Goal: Ask a question

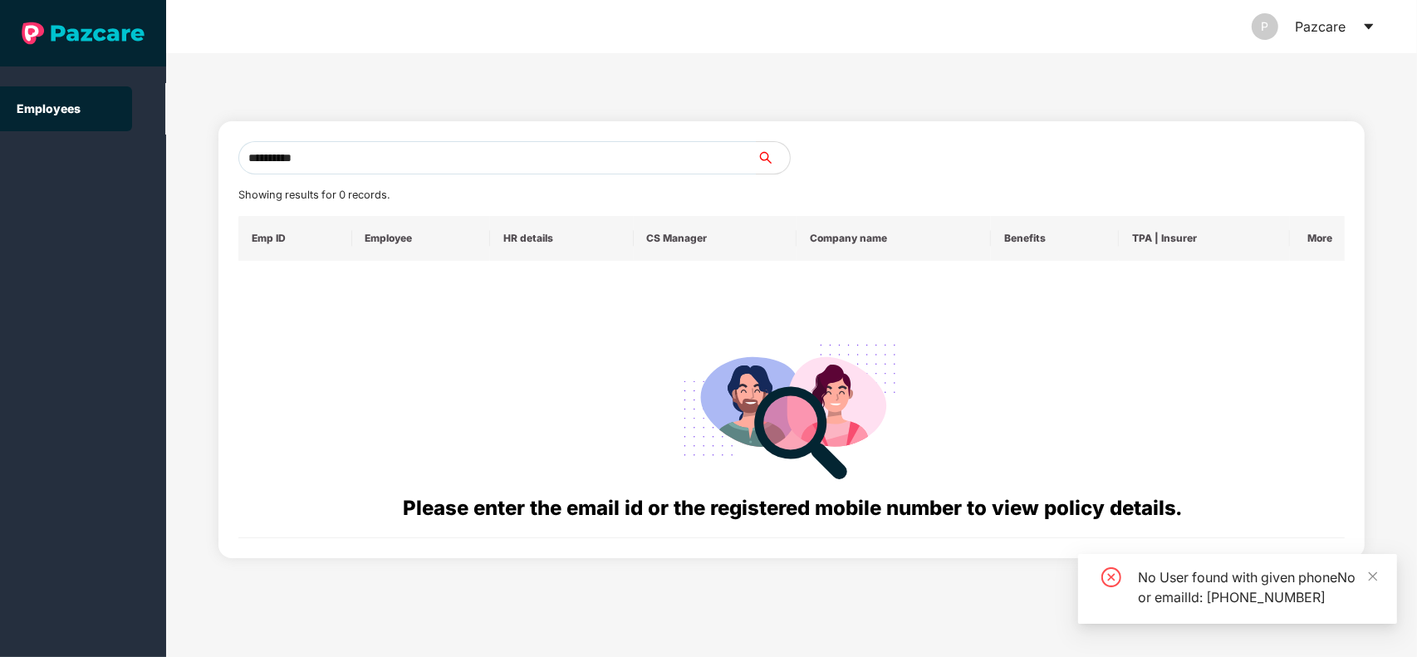
type input "**********"
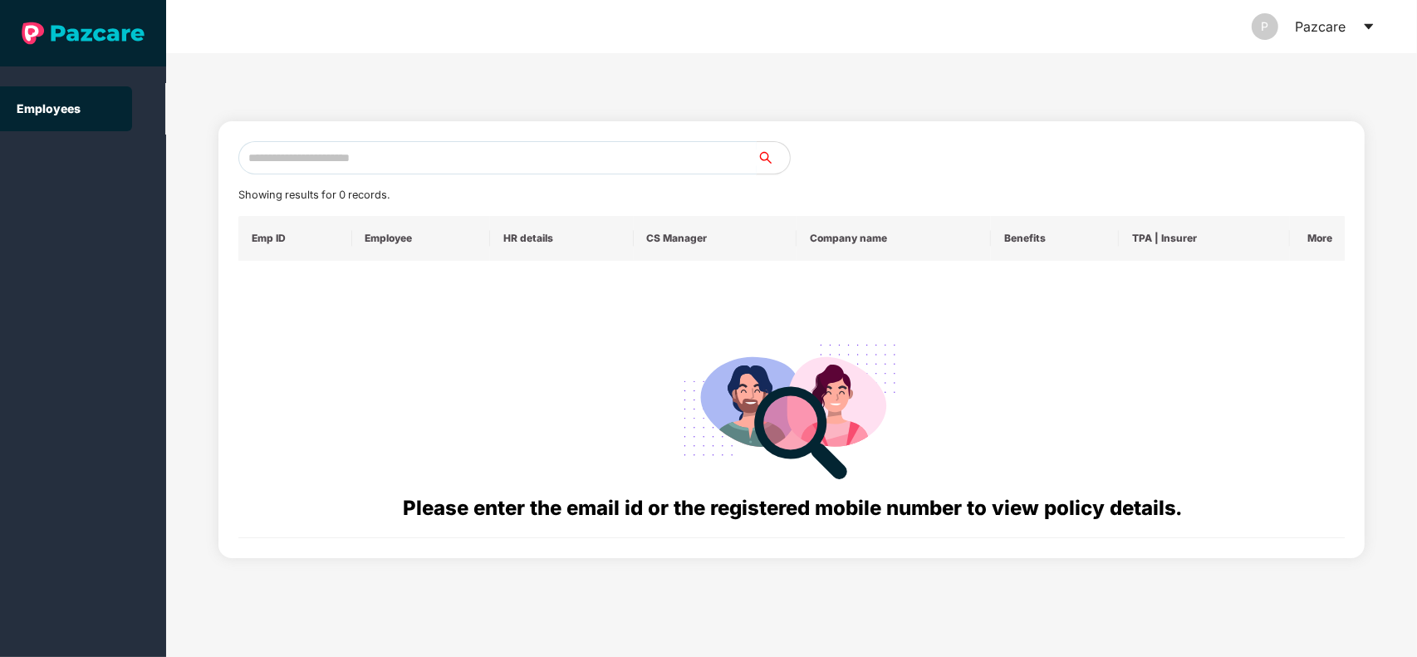
click at [483, 169] on input "text" at bounding box center [497, 157] width 518 height 33
paste input "**********"
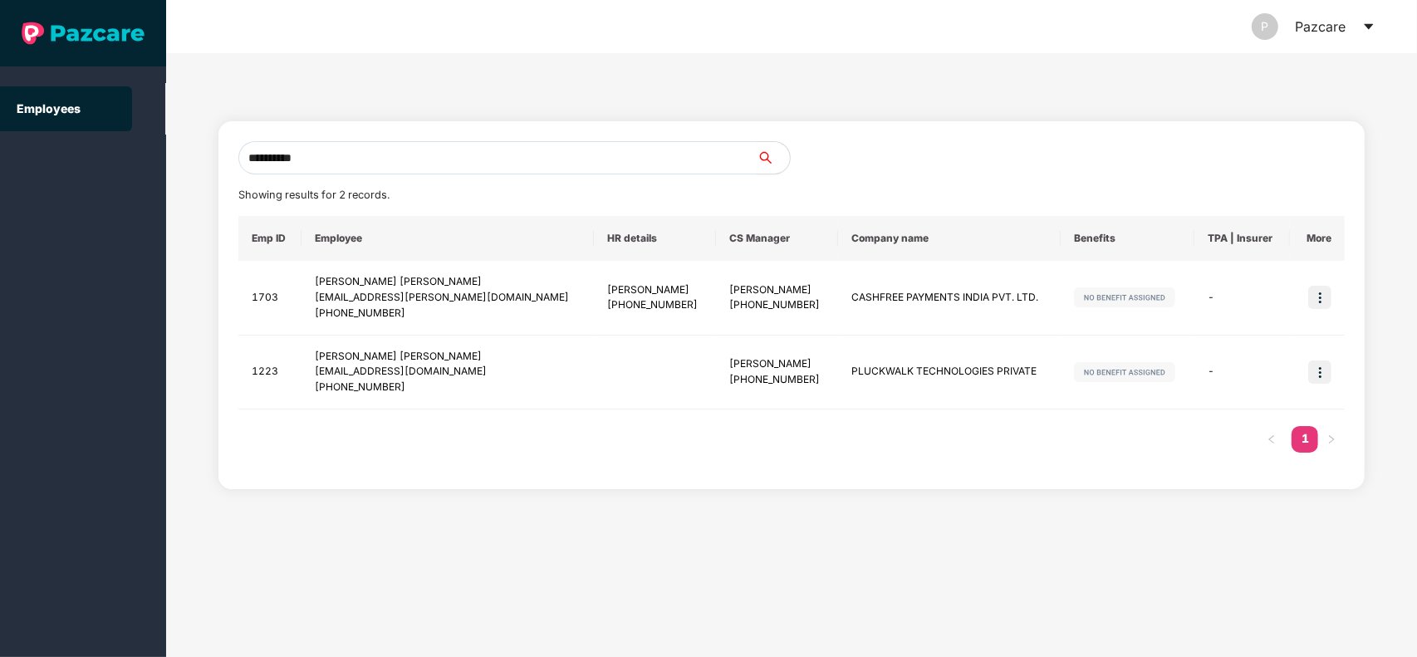
type input "**********"
